Goal: Transaction & Acquisition: Purchase product/service

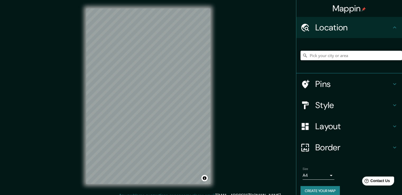
click at [335, 57] on input "Pick your city or area" at bounding box center [352, 56] width 102 height 10
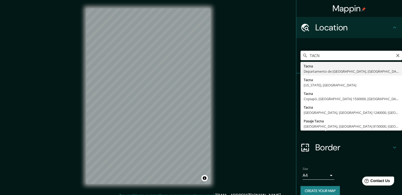
type input "[GEOGRAPHIC_DATA], [GEOGRAPHIC_DATA], [GEOGRAPHIC_DATA]"
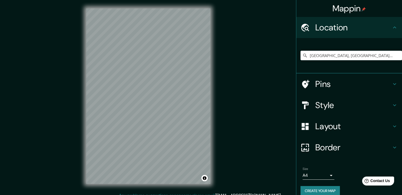
click at [339, 147] on h4 "Border" at bounding box center [354, 147] width 76 height 11
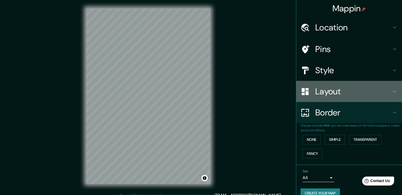
click at [336, 97] on h4 "Layout" at bounding box center [354, 91] width 76 height 11
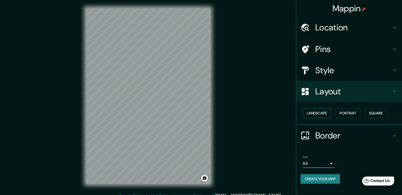
click at [319, 115] on button "Landscape" at bounding box center [317, 113] width 29 height 10
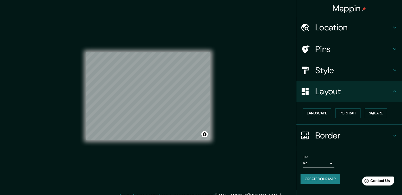
click at [344, 51] on h4 "Pins" at bounding box center [354, 49] width 76 height 11
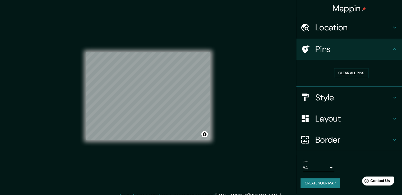
click at [336, 94] on h4 "Style" at bounding box center [354, 97] width 76 height 11
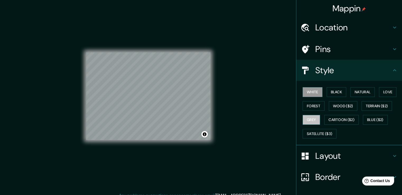
click at [312, 121] on button "Grey" at bounding box center [311, 120] width 17 height 10
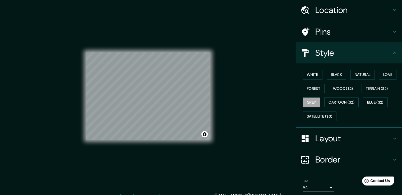
scroll to position [36, 0]
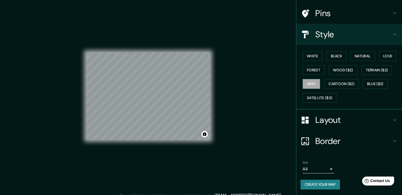
click at [325, 167] on body "Mappin Location [GEOGRAPHIC_DATA], [GEOGRAPHIC_DATA], [GEOGRAPHIC_DATA] Pins St…" at bounding box center [201, 97] width 402 height 195
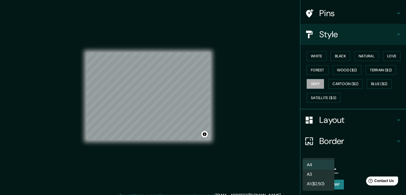
click at [323, 176] on li "A3" at bounding box center [319, 175] width 32 height 10
type input "a4"
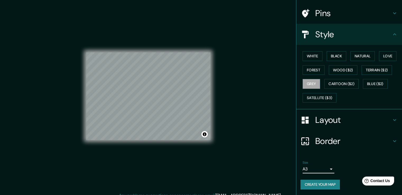
click at [322, 183] on button "Create your map" at bounding box center [320, 185] width 39 height 10
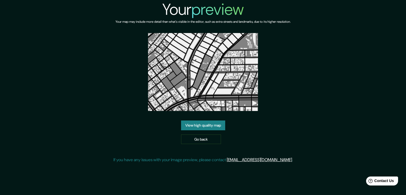
click at [204, 126] on link "View high quality map" at bounding box center [203, 126] width 44 height 10
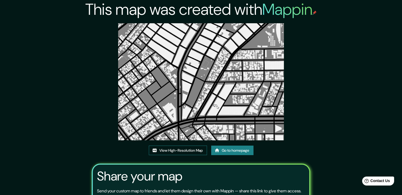
click at [180, 151] on link "View High-Resolution Map" at bounding box center [178, 151] width 58 height 10
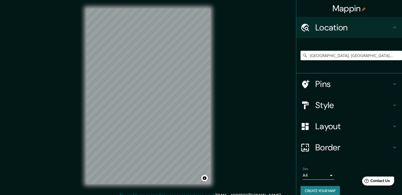
click at [329, 62] on div "Tacna, Departamento de Tacna, Perú" at bounding box center [352, 55] width 102 height 26
click at [381, 53] on input "Tacna, Departamento de Tacna, Perú" at bounding box center [352, 56] width 102 height 10
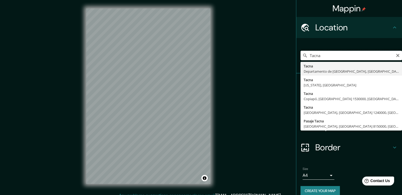
type input "Tacna, Departamento de Tacna, Perú"
